Goal: Task Accomplishment & Management: Use online tool/utility

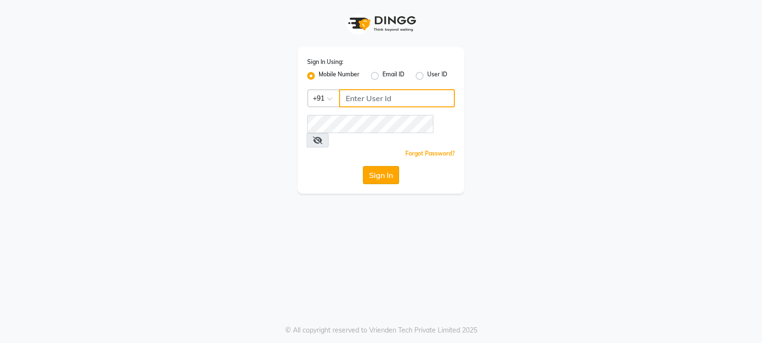
type input "9540425000"
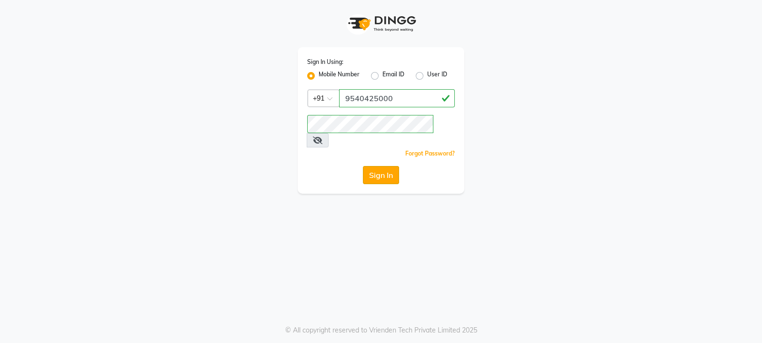
click at [379, 166] on button "Sign In" at bounding box center [381, 175] width 36 height 18
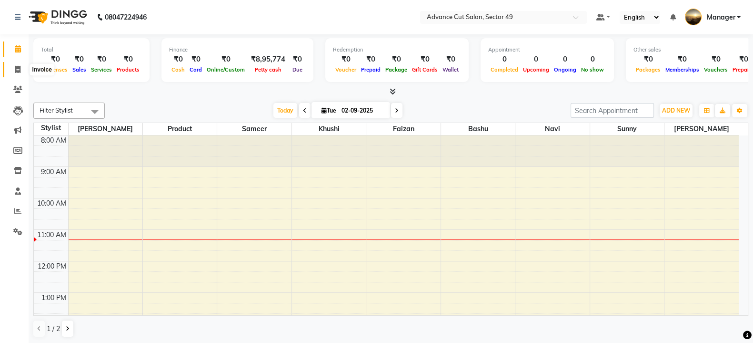
click at [23, 68] on span at bounding box center [18, 69] width 17 height 11
select select "4616"
select select "service"
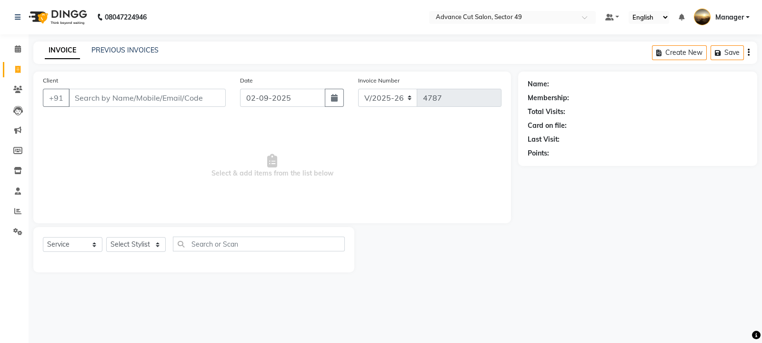
click at [127, 92] on input "Client" at bounding box center [147, 98] width 157 height 18
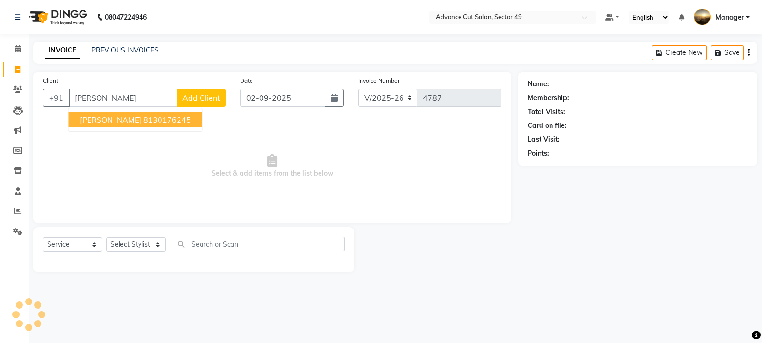
click at [143, 118] on ngb-highlight "8130176245" at bounding box center [167, 120] width 48 height 10
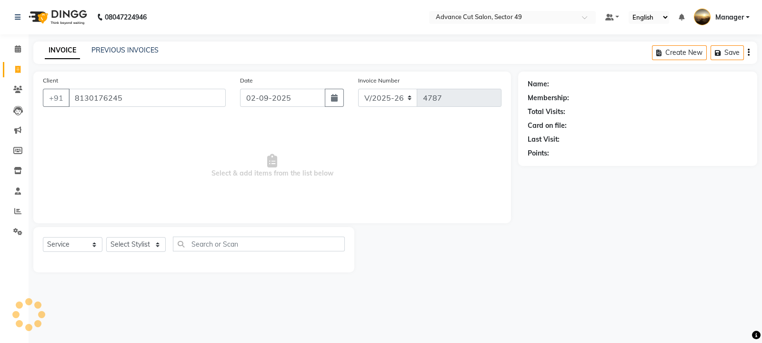
type input "8130176245"
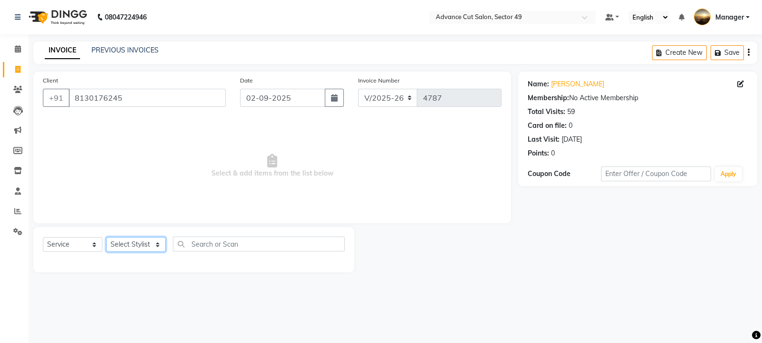
drag, startPoint x: 145, startPoint y: 250, endPoint x: 138, endPoint y: 240, distance: 12.6
click at [145, 249] on select "Select Stylist [PERSON_NAME] [PERSON_NAME] Manager Navi product [PERSON_NAME] s…" at bounding box center [136, 244] width 60 height 15
select select "88017"
click at [106, 237] on select "Select Stylist [PERSON_NAME] [PERSON_NAME] Manager Navi product [PERSON_NAME] s…" at bounding box center [136, 244] width 60 height 15
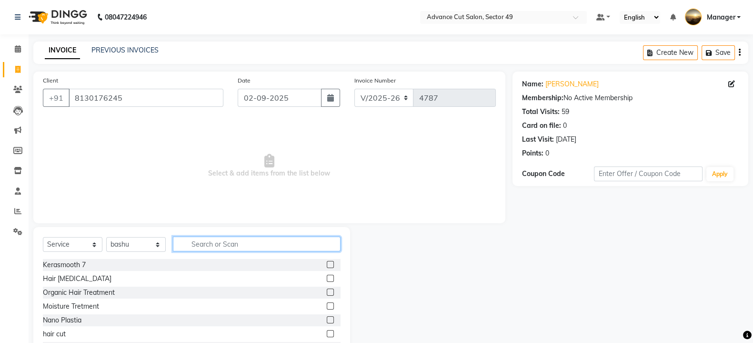
click at [235, 239] on input "text" at bounding box center [257, 243] width 168 height 15
type input "[PERSON_NAME]"
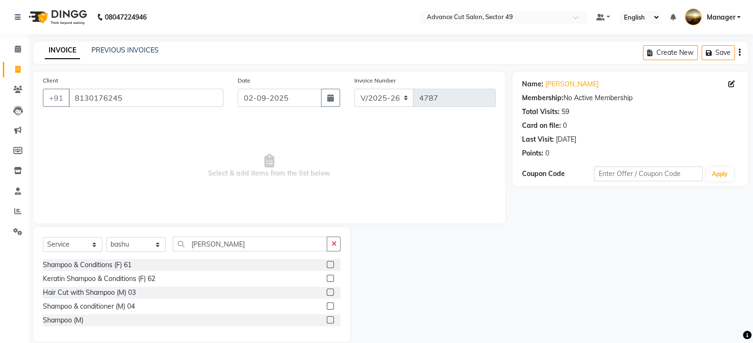
click at [332, 264] on label at bounding box center [330, 264] width 7 height 7
click at [332, 264] on input "checkbox" at bounding box center [330, 265] width 6 height 6
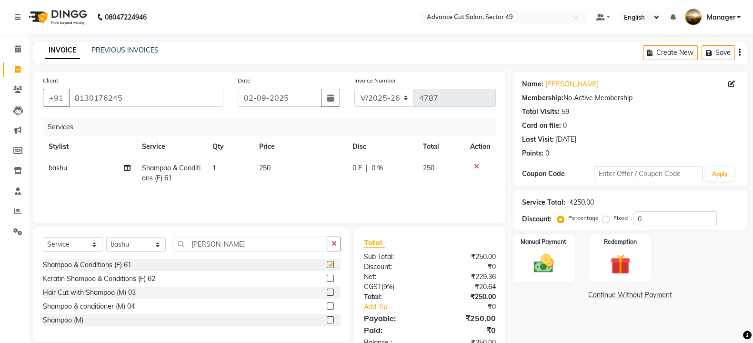
checkbox input "false"
click at [284, 169] on td "250" at bounding box center [300, 172] width 93 height 31
select select "88017"
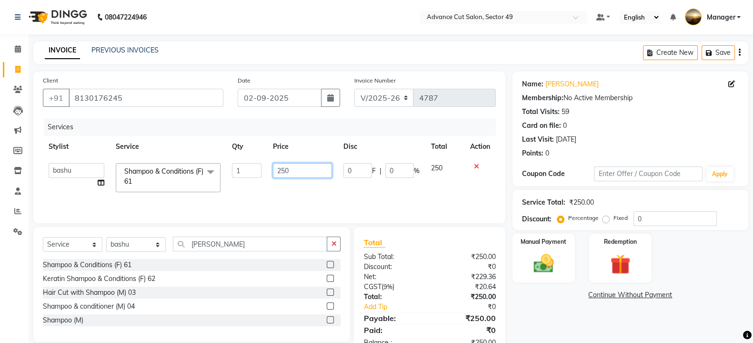
click at [296, 173] on input "250" at bounding box center [303, 170] width 60 height 15
type input "200"
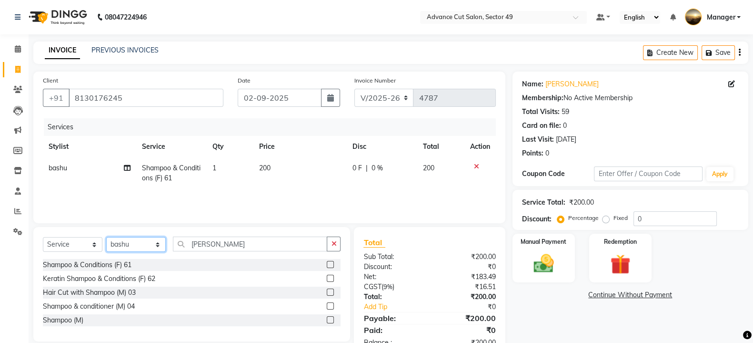
click at [144, 246] on select "Select Stylist [PERSON_NAME] [PERSON_NAME] Manager Navi product [PERSON_NAME] s…" at bounding box center [136, 244] width 60 height 15
select select "27619"
click at [106, 237] on select "Select Stylist [PERSON_NAME] [PERSON_NAME] Manager Navi product [PERSON_NAME] s…" at bounding box center [136, 244] width 60 height 15
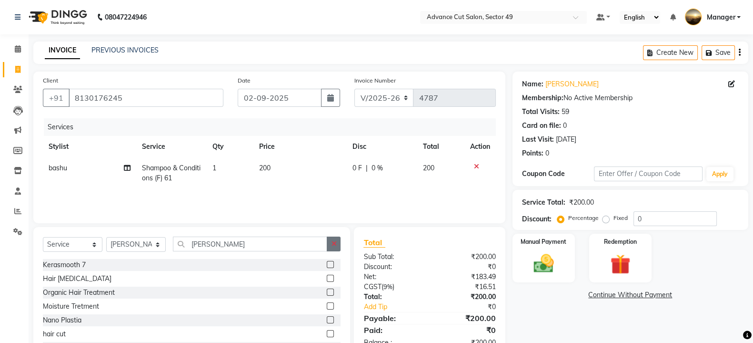
click at [334, 238] on button "button" at bounding box center [334, 243] width 14 height 15
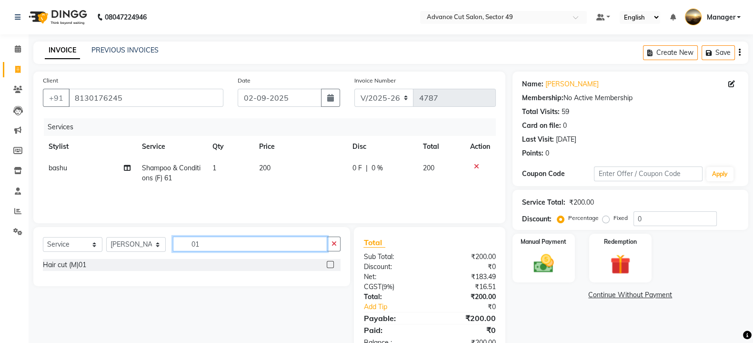
type input "01"
click at [331, 262] on label at bounding box center [330, 264] width 7 height 7
click at [331, 262] on input "checkbox" at bounding box center [330, 265] width 6 height 6
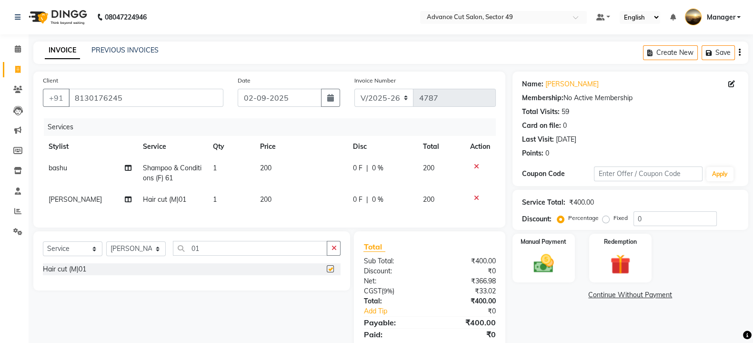
checkbox input "false"
click at [283, 194] on td "200" at bounding box center [300, 199] width 93 height 21
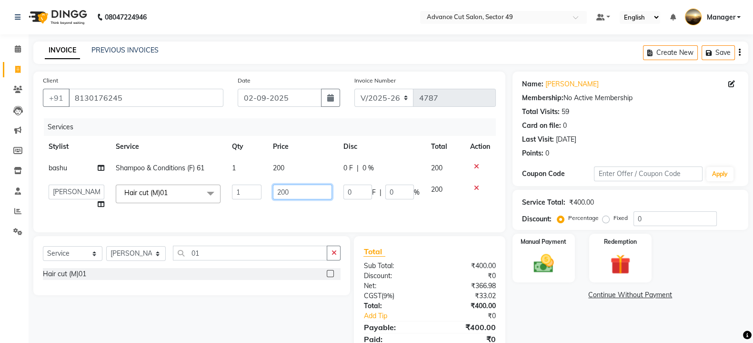
click at [300, 198] on input "200" at bounding box center [303, 191] width 60 height 15
type input "2"
type input "150"
click at [566, 258] on div "Manual Payment" at bounding box center [543, 258] width 65 height 51
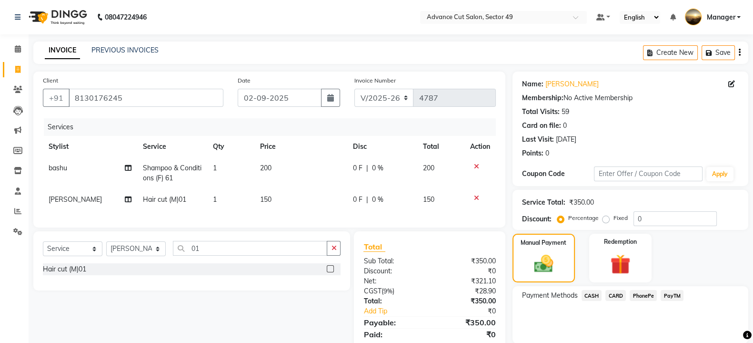
click at [640, 294] on span "PhonePe" at bounding box center [643, 295] width 27 height 11
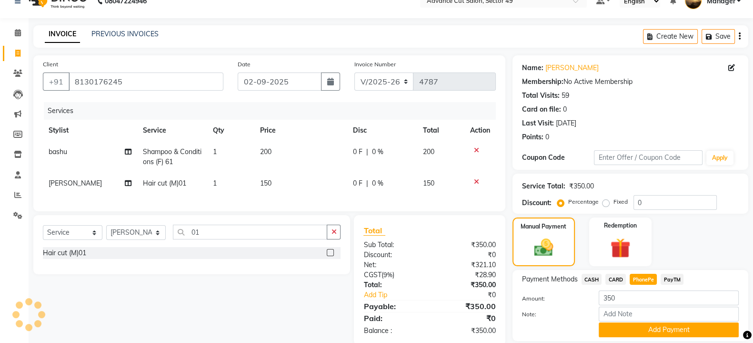
scroll to position [49, 0]
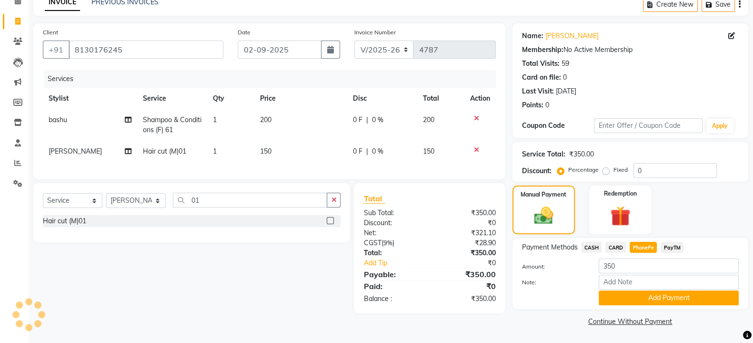
click at [647, 290] on div "Note:" at bounding box center [630, 282] width 231 height 16
click at [650, 294] on button "Add Payment" at bounding box center [669, 297] width 140 height 15
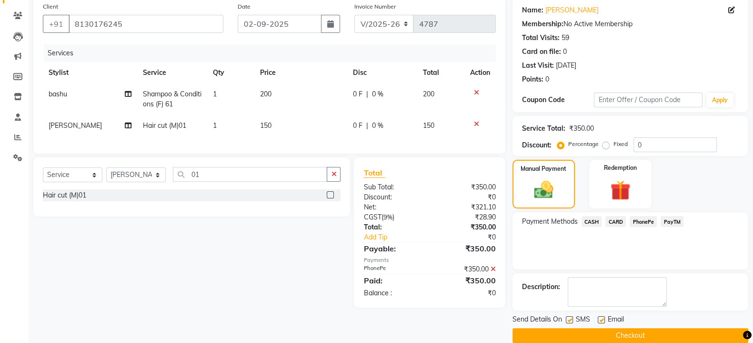
scroll to position [88, 0]
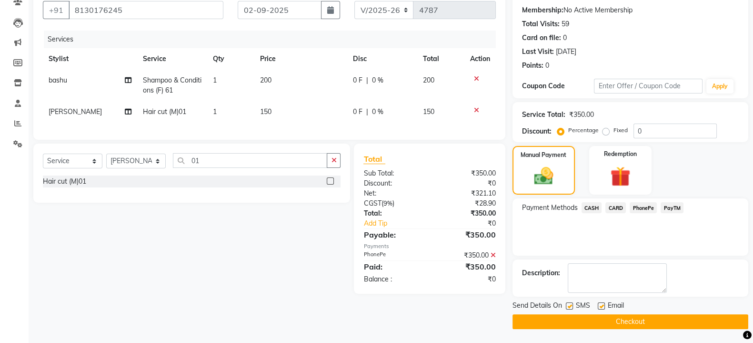
click at [571, 314] on button "Checkout" at bounding box center [631, 321] width 236 height 15
